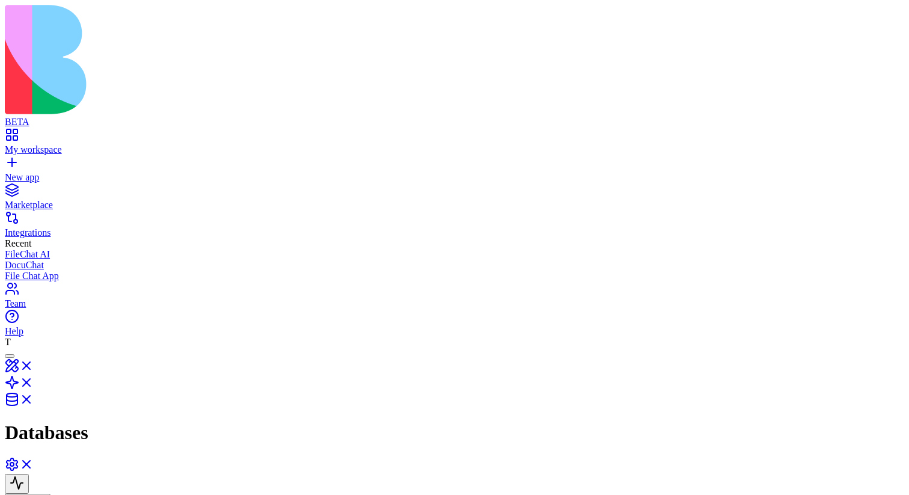
click at [34, 364] on link at bounding box center [19, 369] width 29 height 10
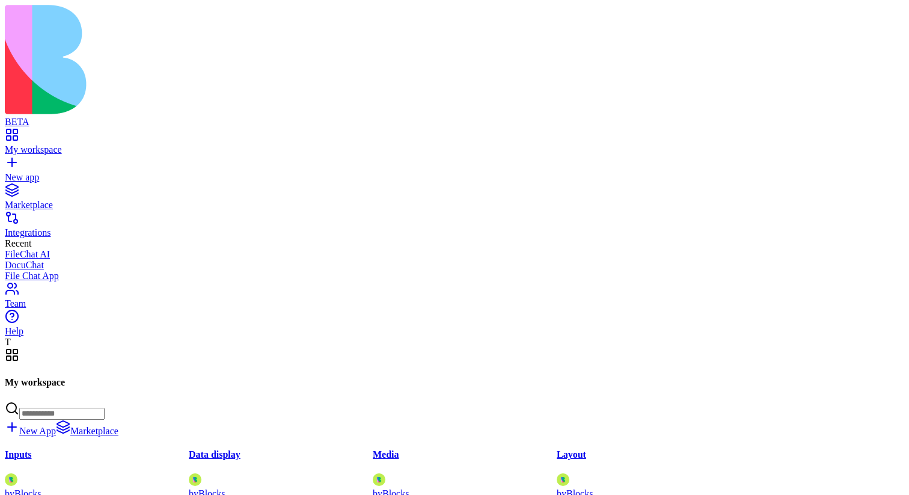
click at [99, 227] on div "Integrations" at bounding box center [454, 232] width 899 height 11
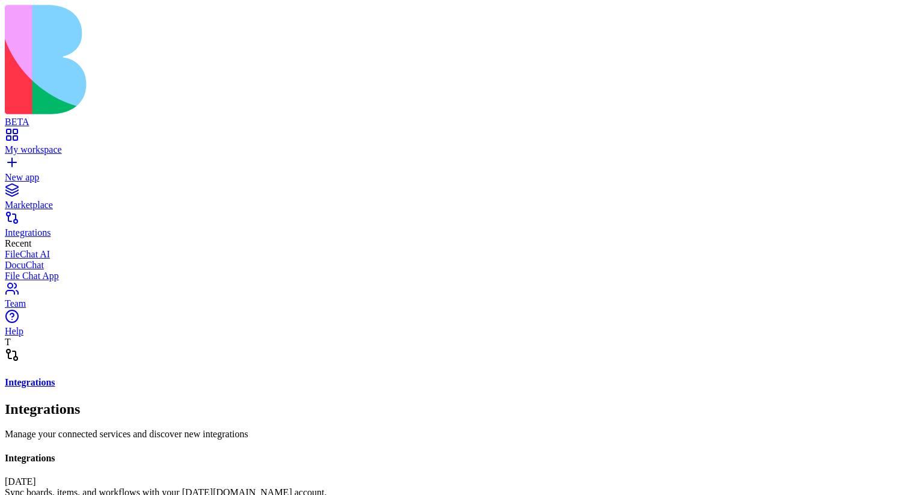
click at [99, 144] on div "My workspace" at bounding box center [454, 149] width 899 height 11
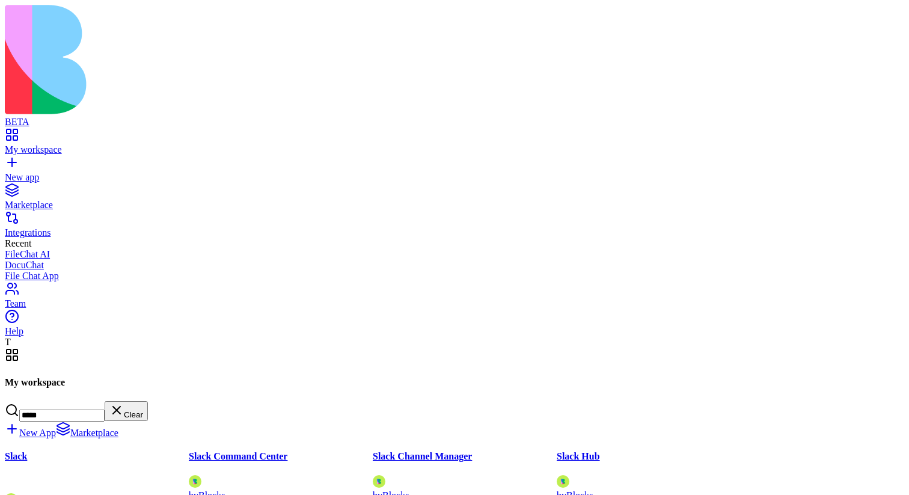
type input "*****"
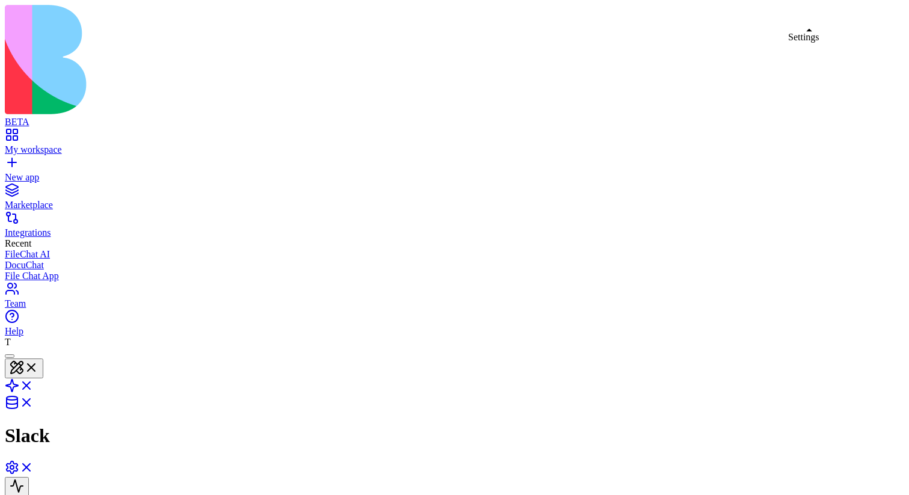
click at [34, 466] on link at bounding box center [19, 471] width 29 height 10
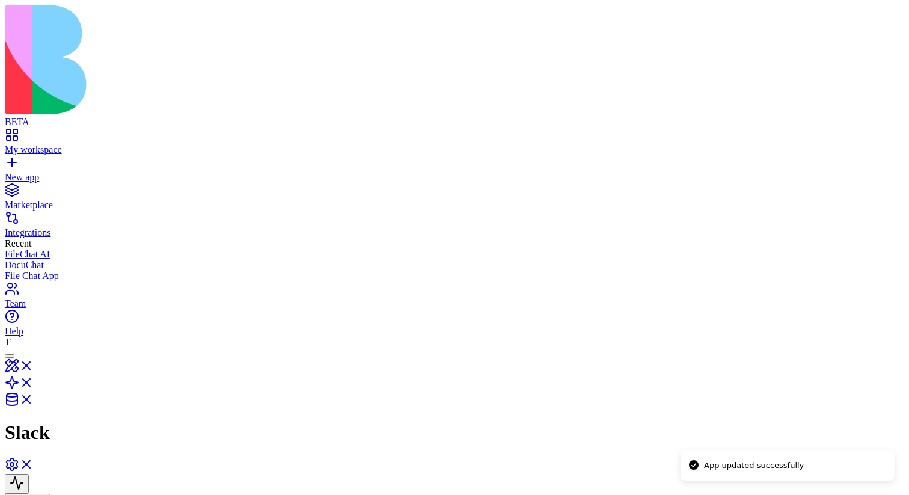
type button "on"
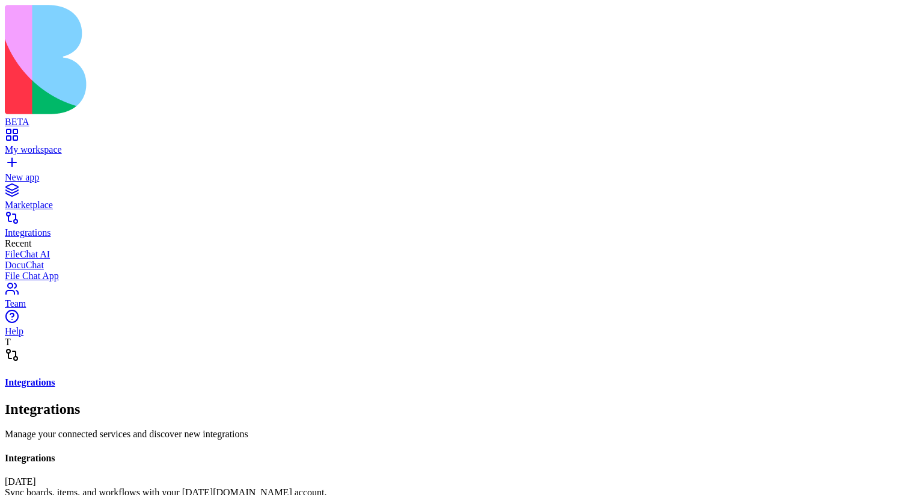
scroll to position [656, 0]
